Goal: Check status: Check status

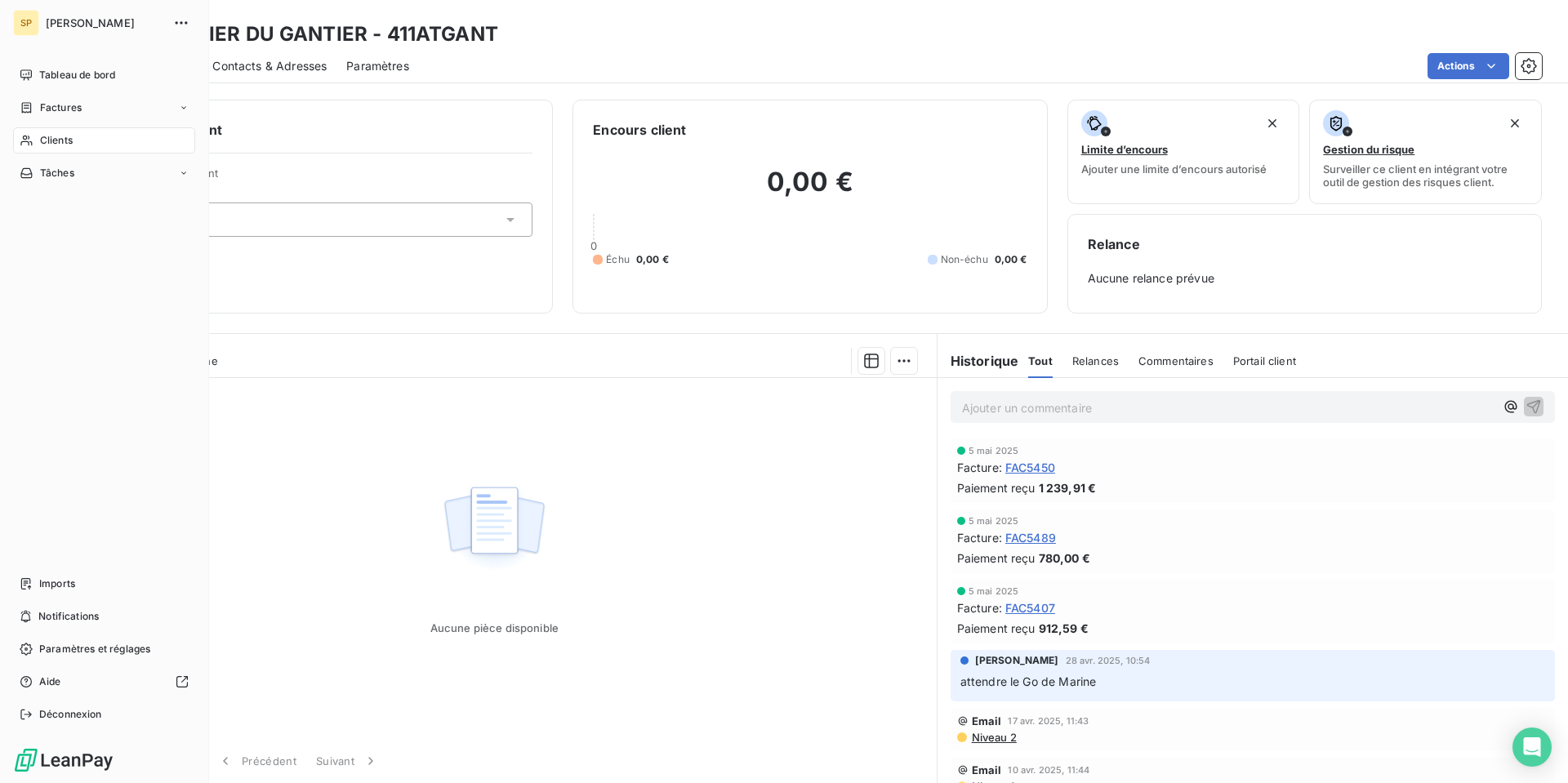
click at [66, 140] on span "Clients" at bounding box center [56, 140] width 32 height 15
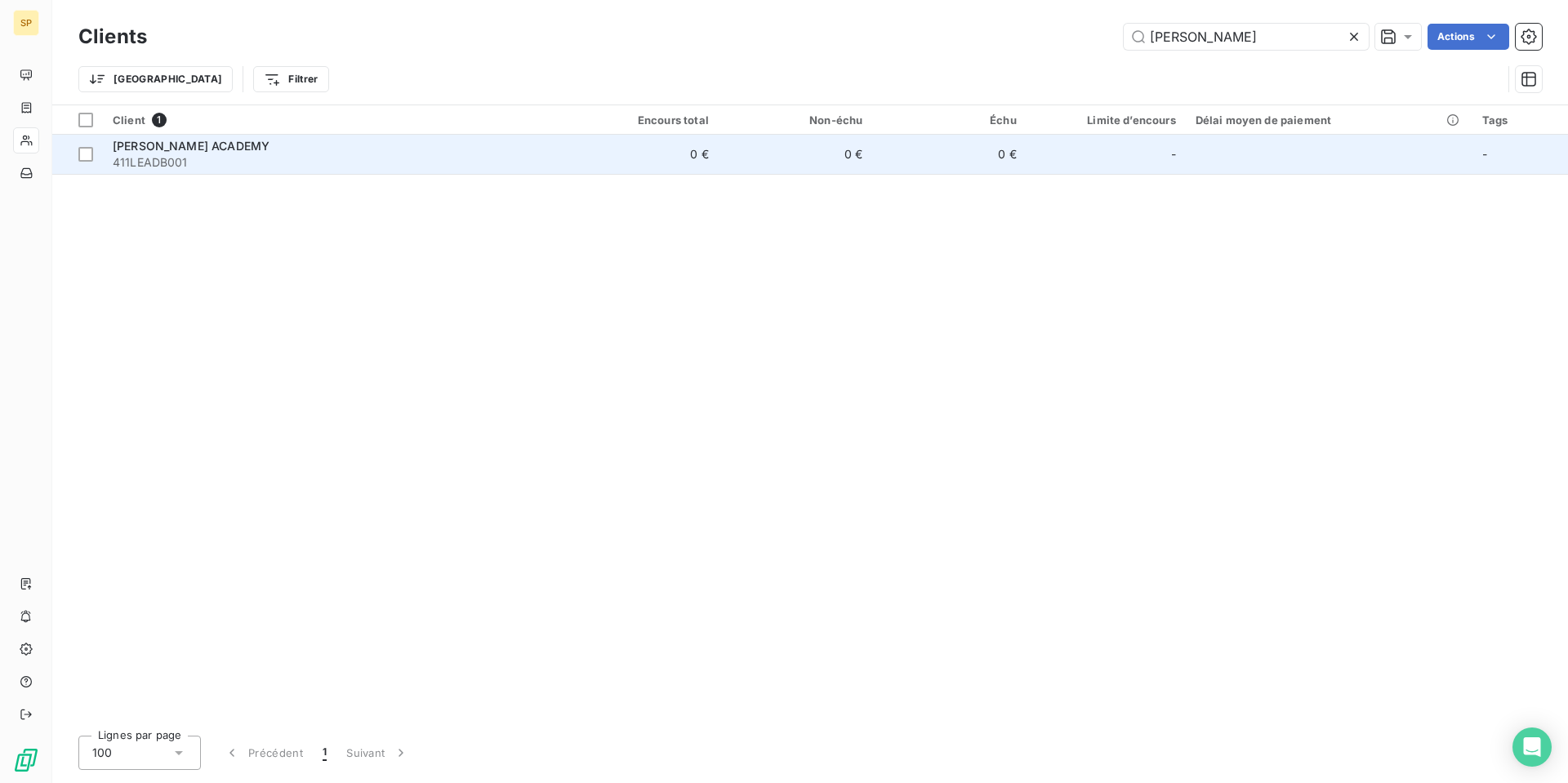
type input "[PERSON_NAME]"
click at [352, 166] on span "411LEADB001" at bounding box center [333, 162] width 442 height 17
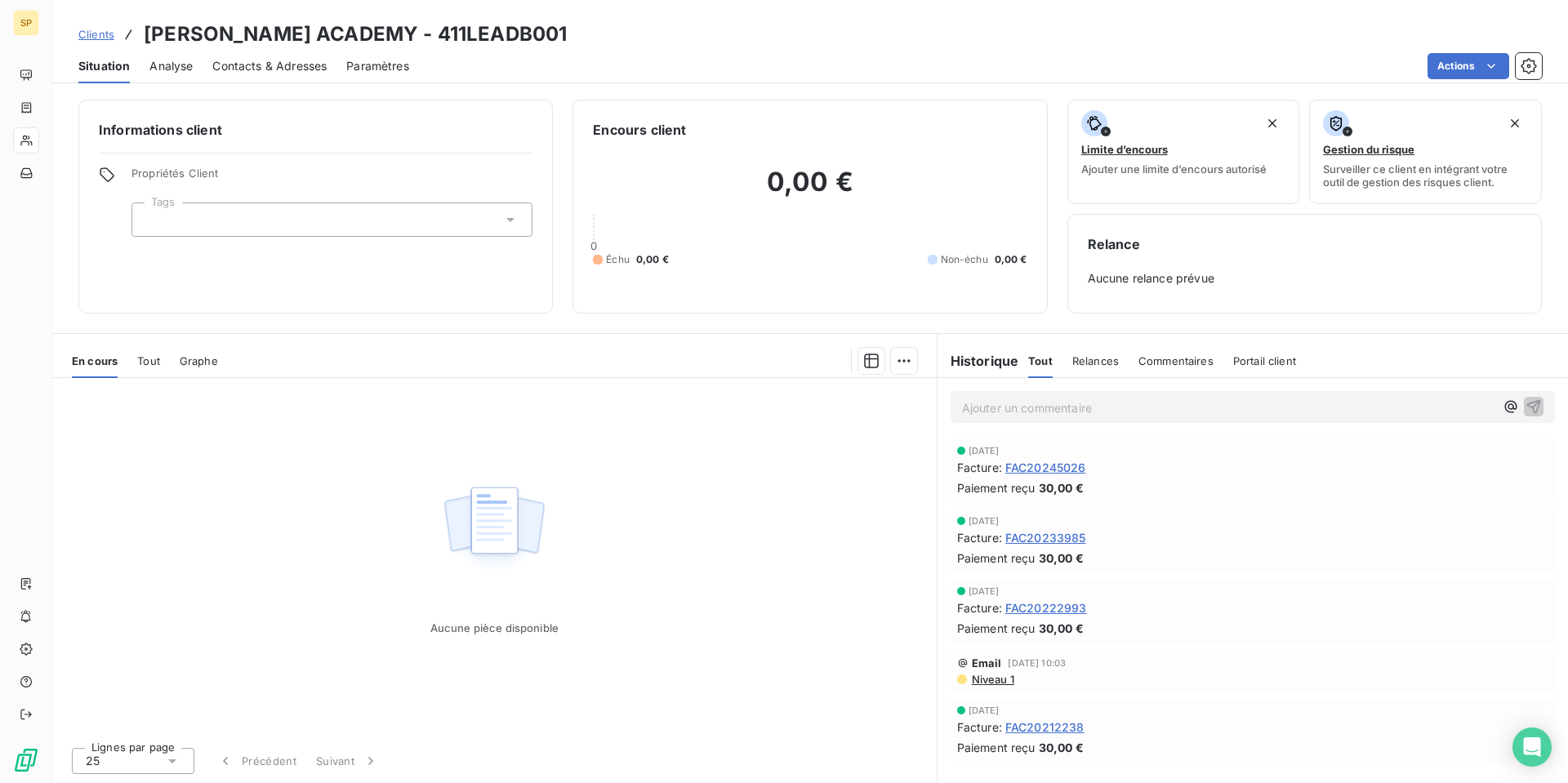
click at [157, 366] on span "Tout" at bounding box center [148, 361] width 23 height 13
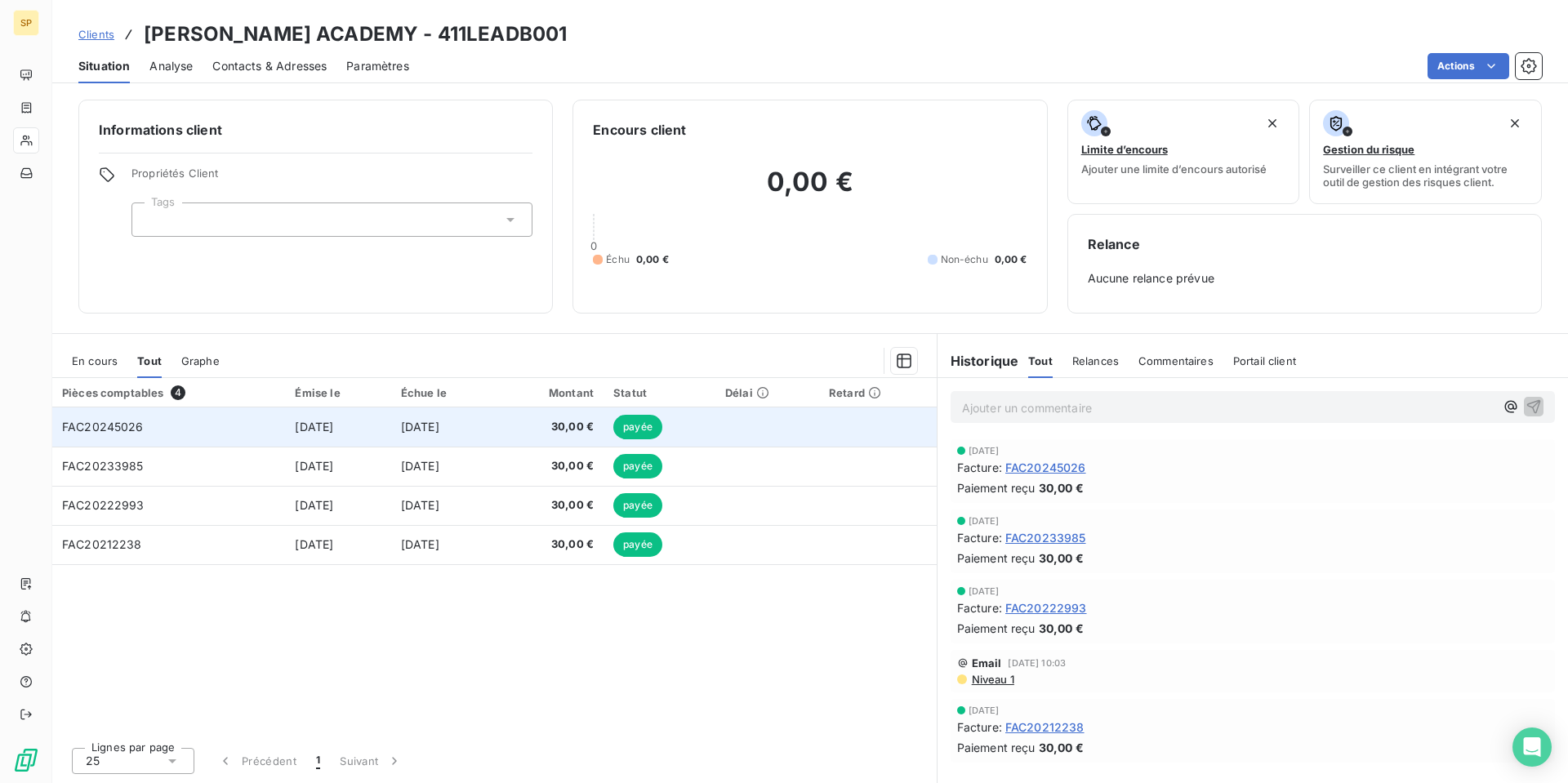
click at [327, 420] on span "1 oct. 2024" at bounding box center [314, 426] width 38 height 14
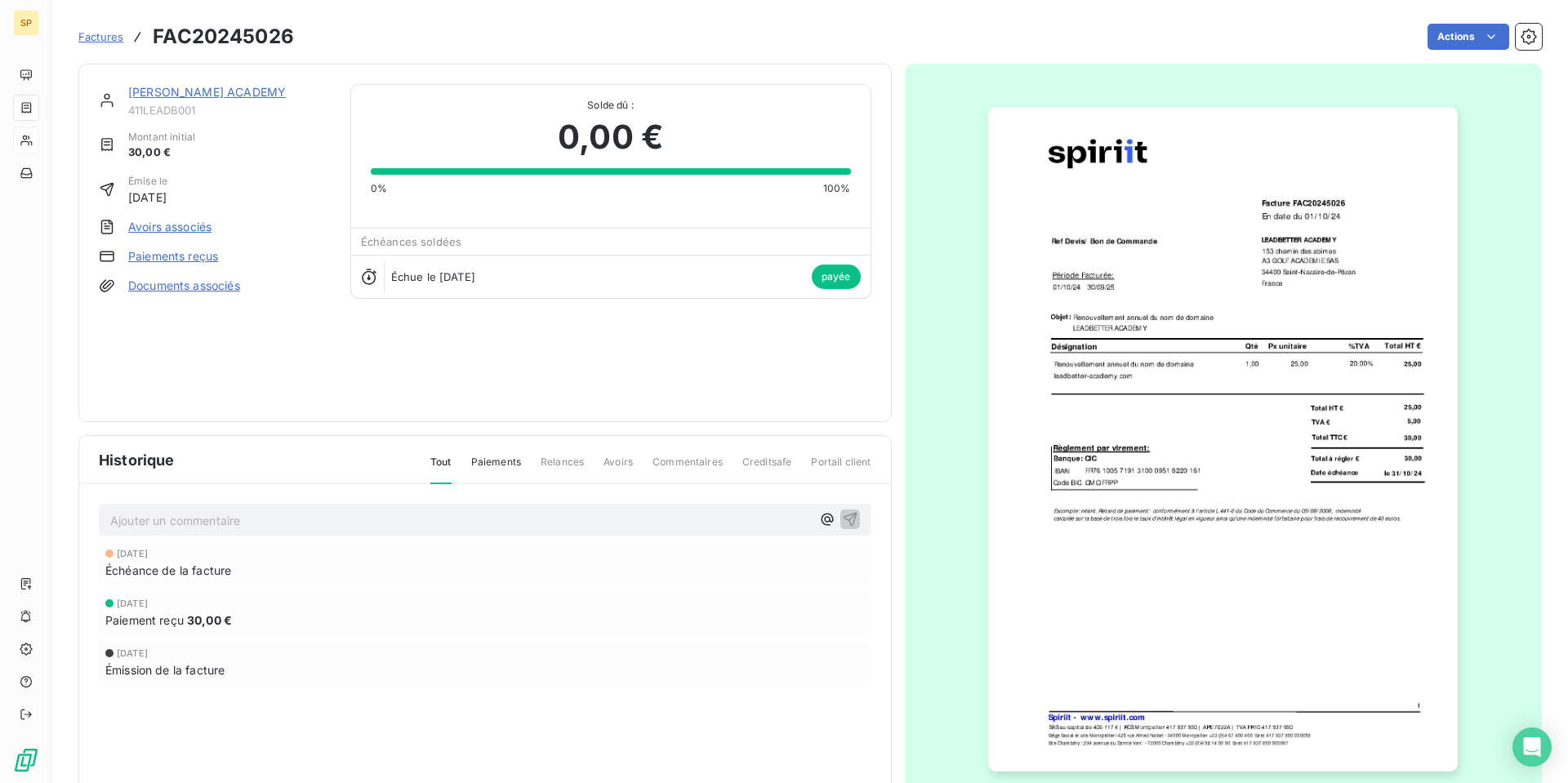
click at [1184, 379] on img "button" at bounding box center [1223, 439] width 469 height 665
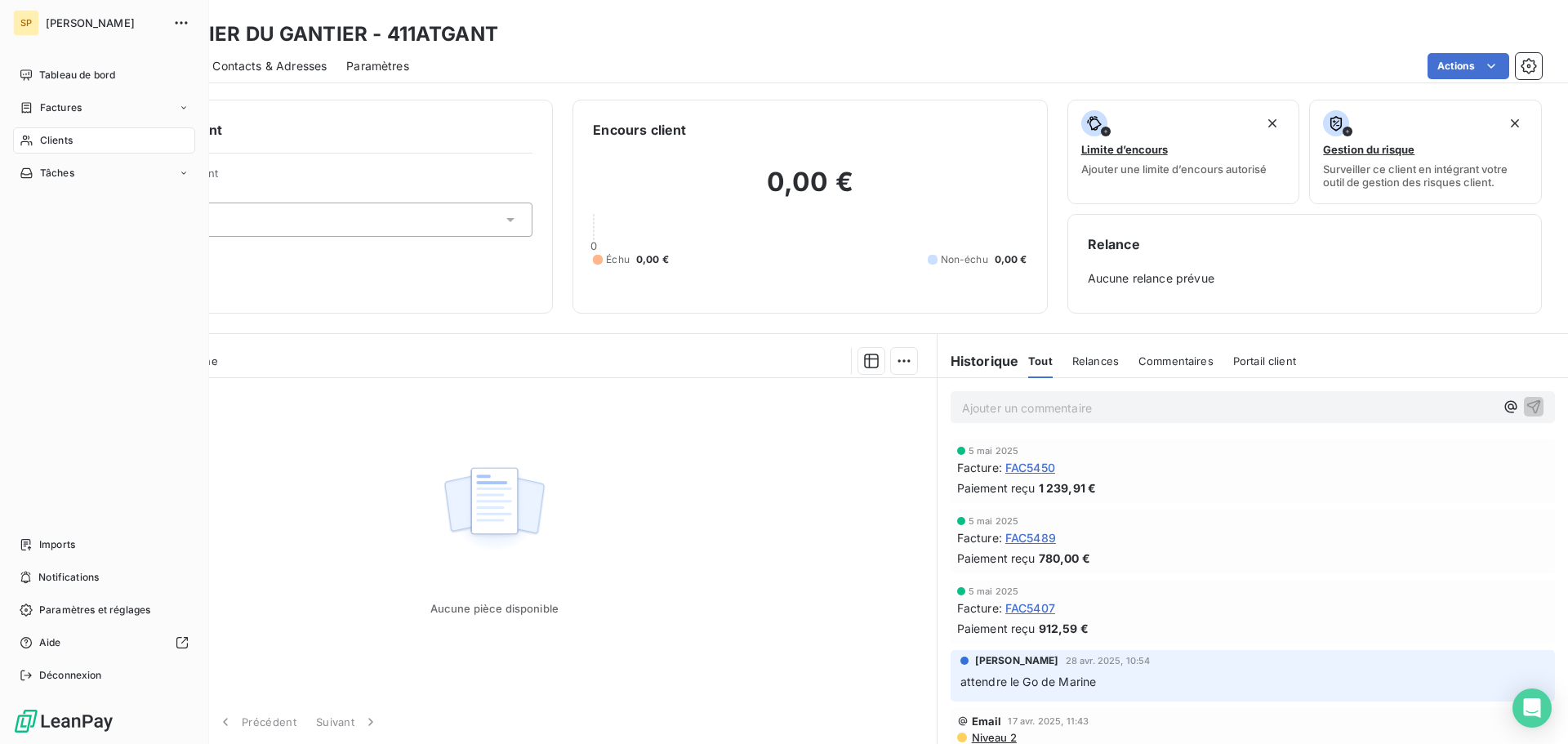
click at [43, 145] on span "Clients" at bounding box center [56, 140] width 32 height 15
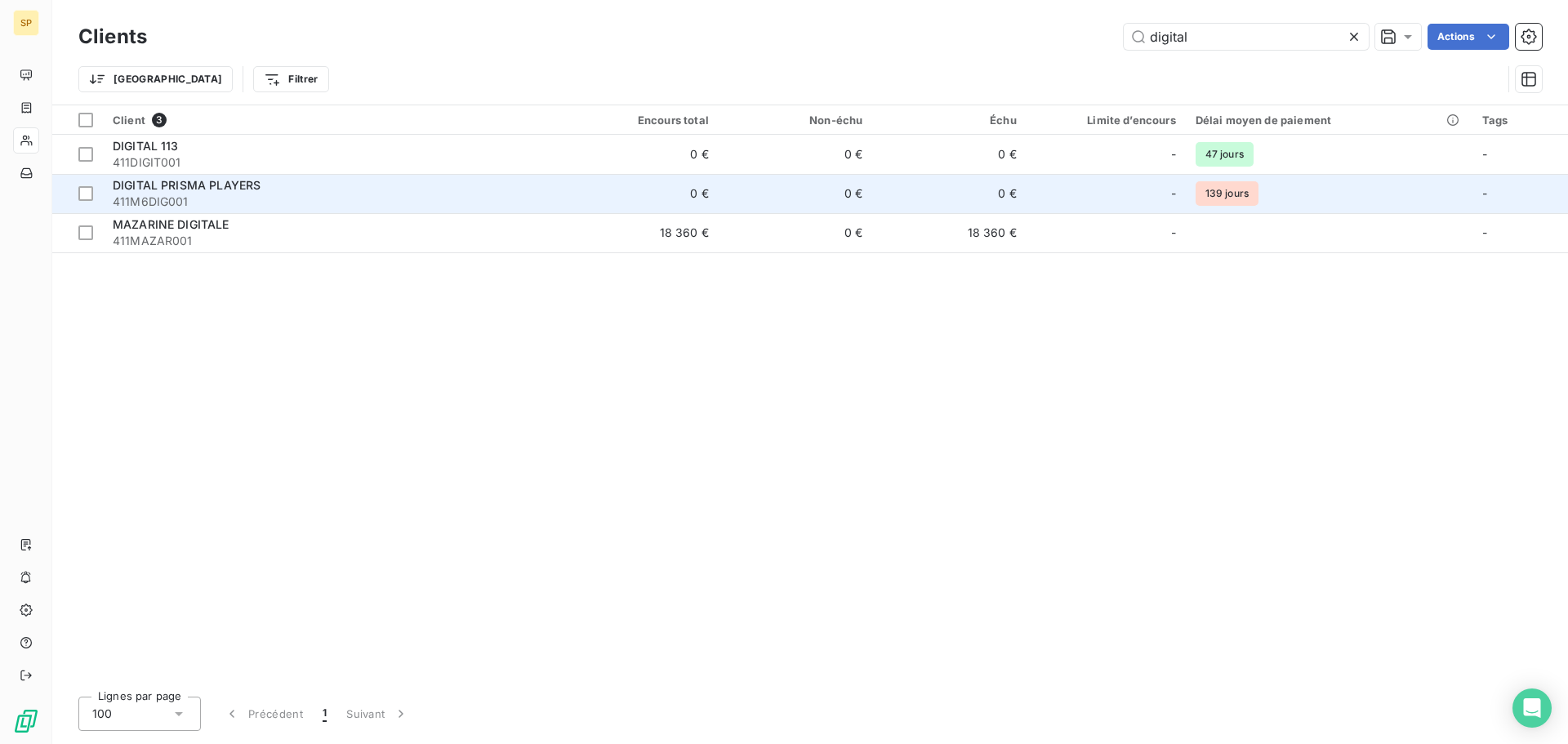
type input "digital"
click at [341, 196] on span "411M6DIG001" at bounding box center [333, 202] width 442 height 17
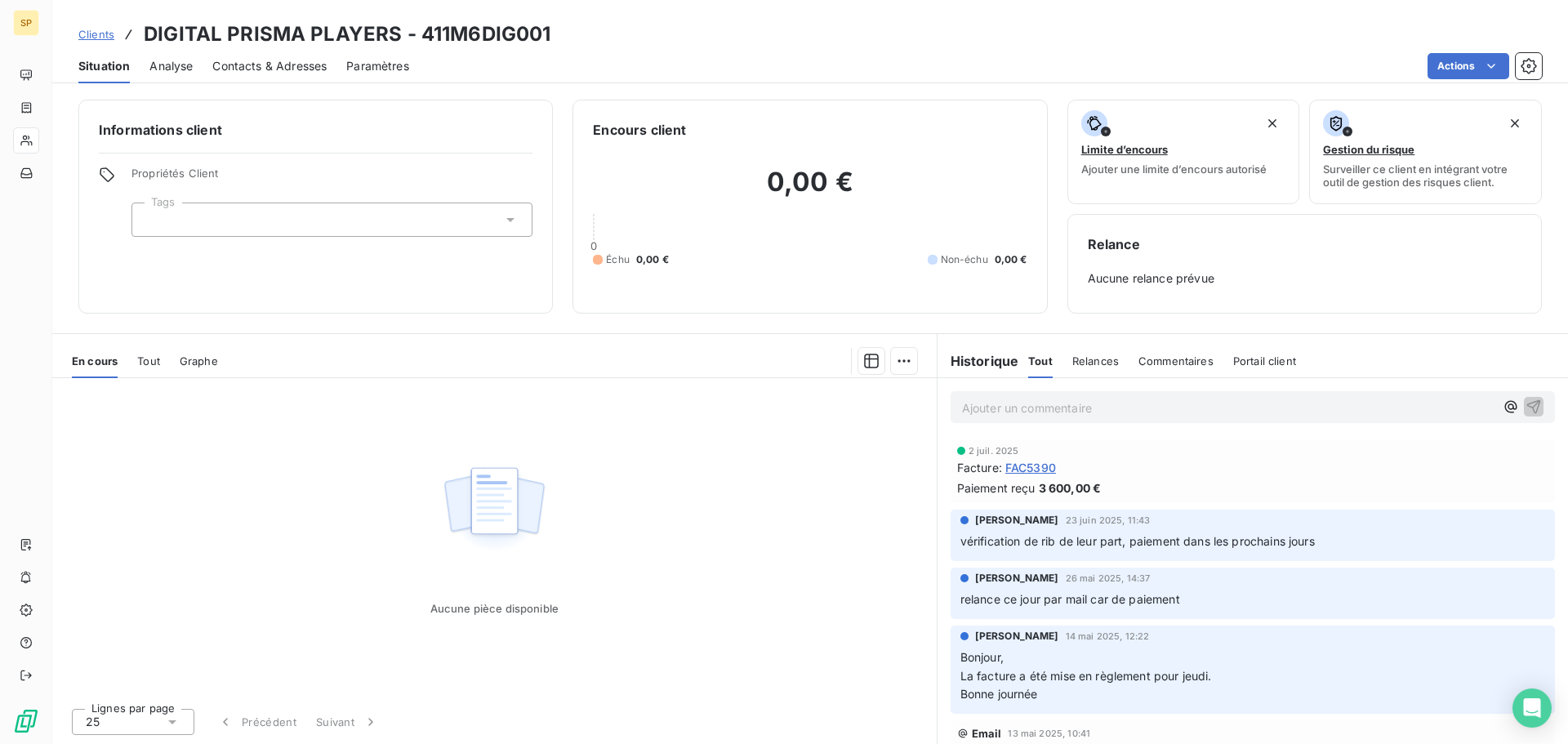
click at [159, 358] on span "Tout" at bounding box center [148, 361] width 23 height 13
